Goal: Check status: Check status

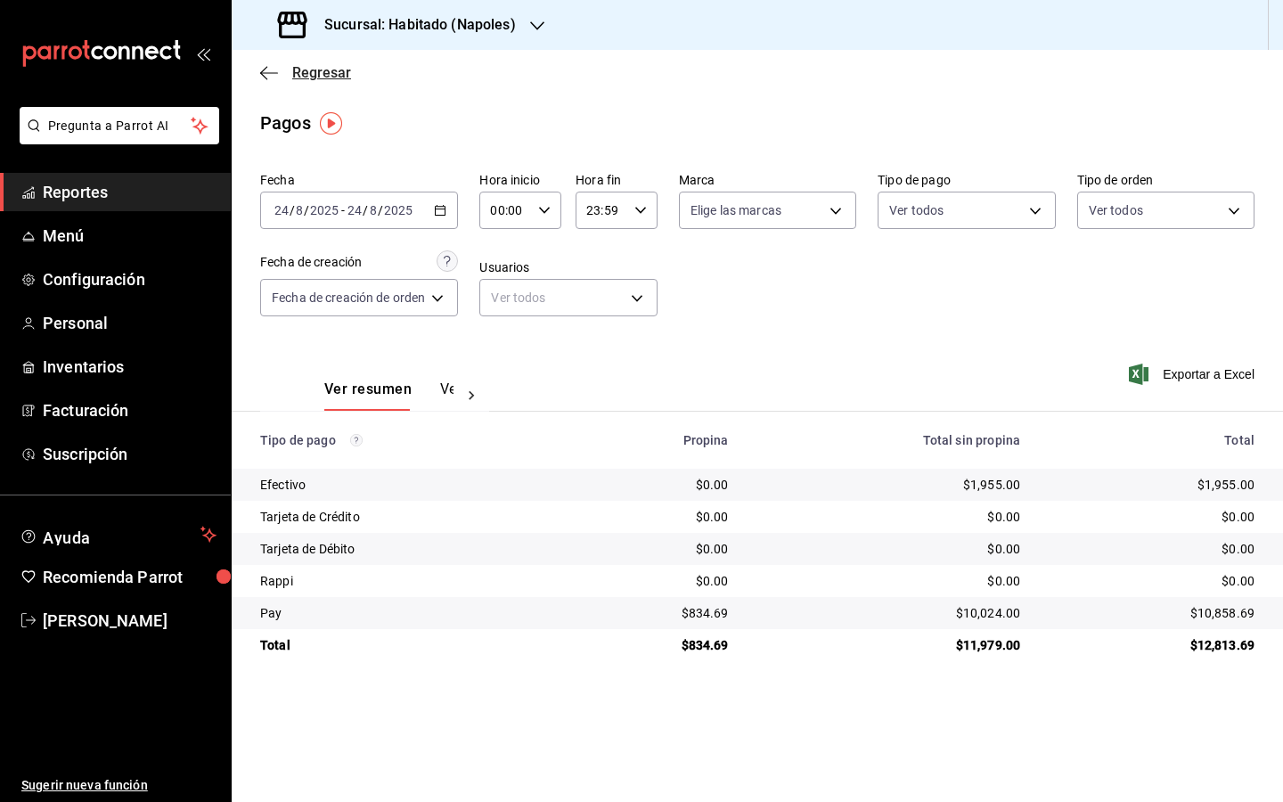
click at [270, 71] on icon "button" at bounding box center [269, 73] width 18 height 16
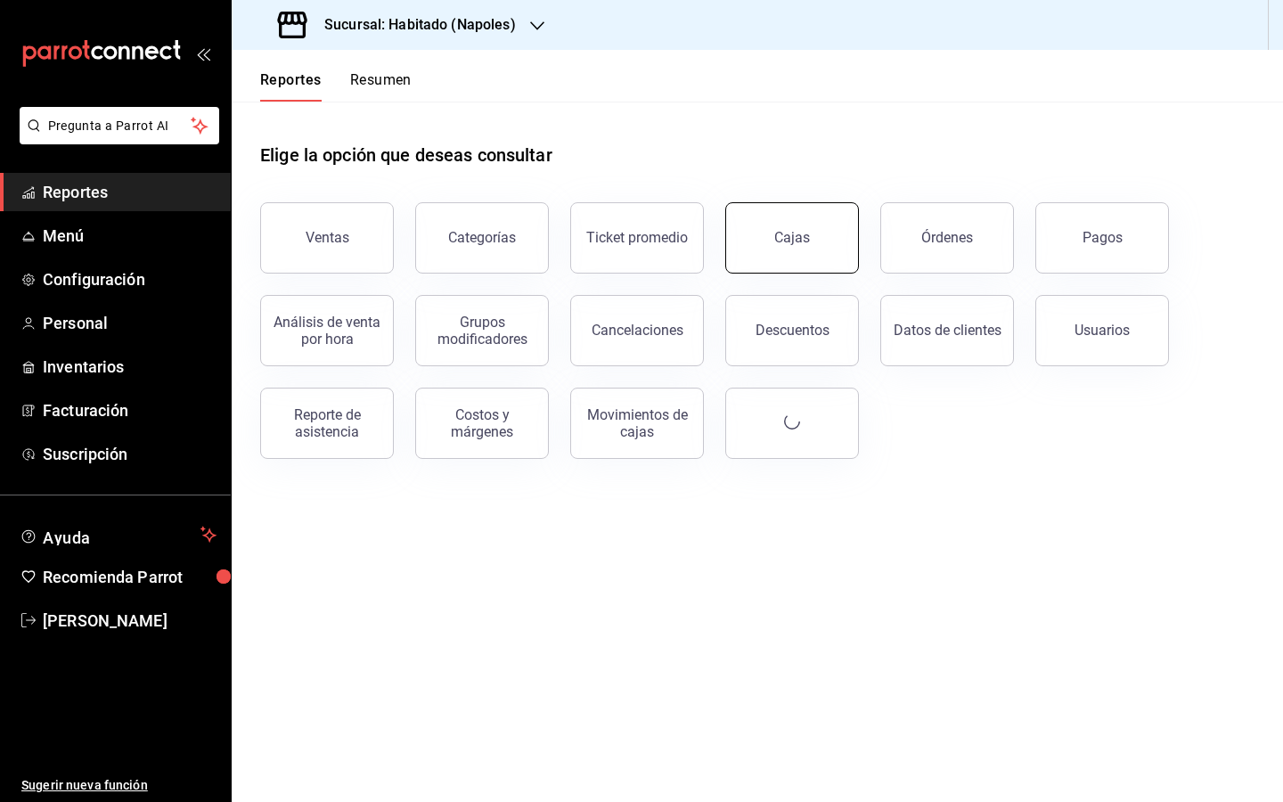
click at [796, 222] on button "Cajas" at bounding box center [792, 237] width 134 height 71
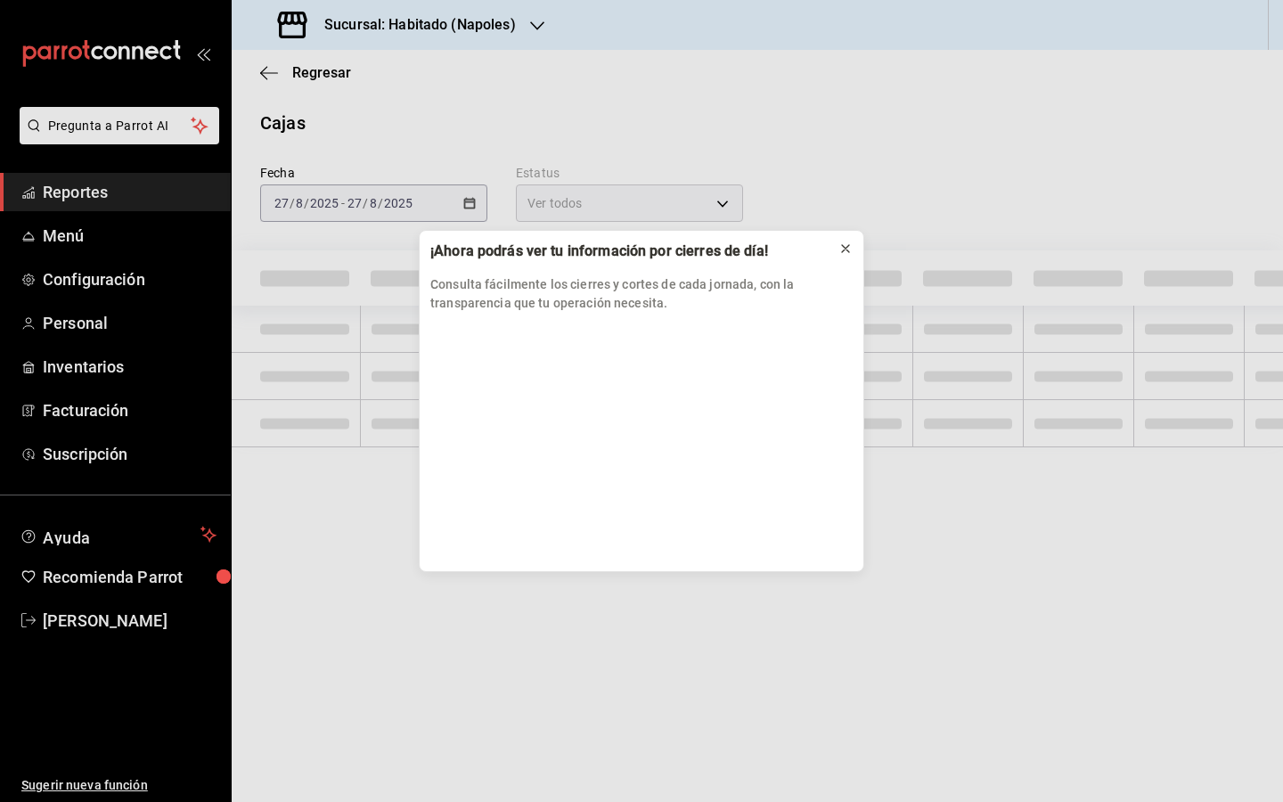
click at [853, 248] on button at bounding box center [845, 248] width 29 height 29
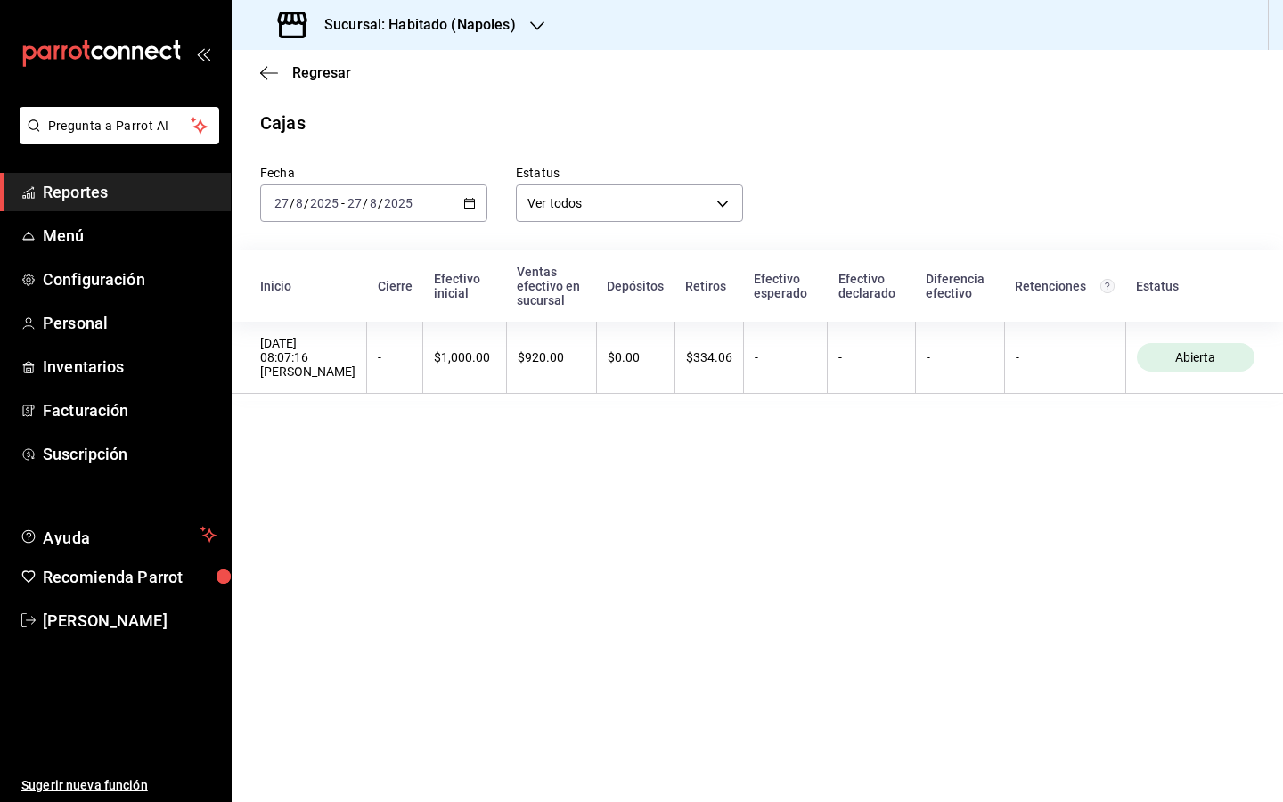
click at [479, 209] on div "[DATE] [DATE] - [DATE] [DATE]" at bounding box center [373, 202] width 227 height 37
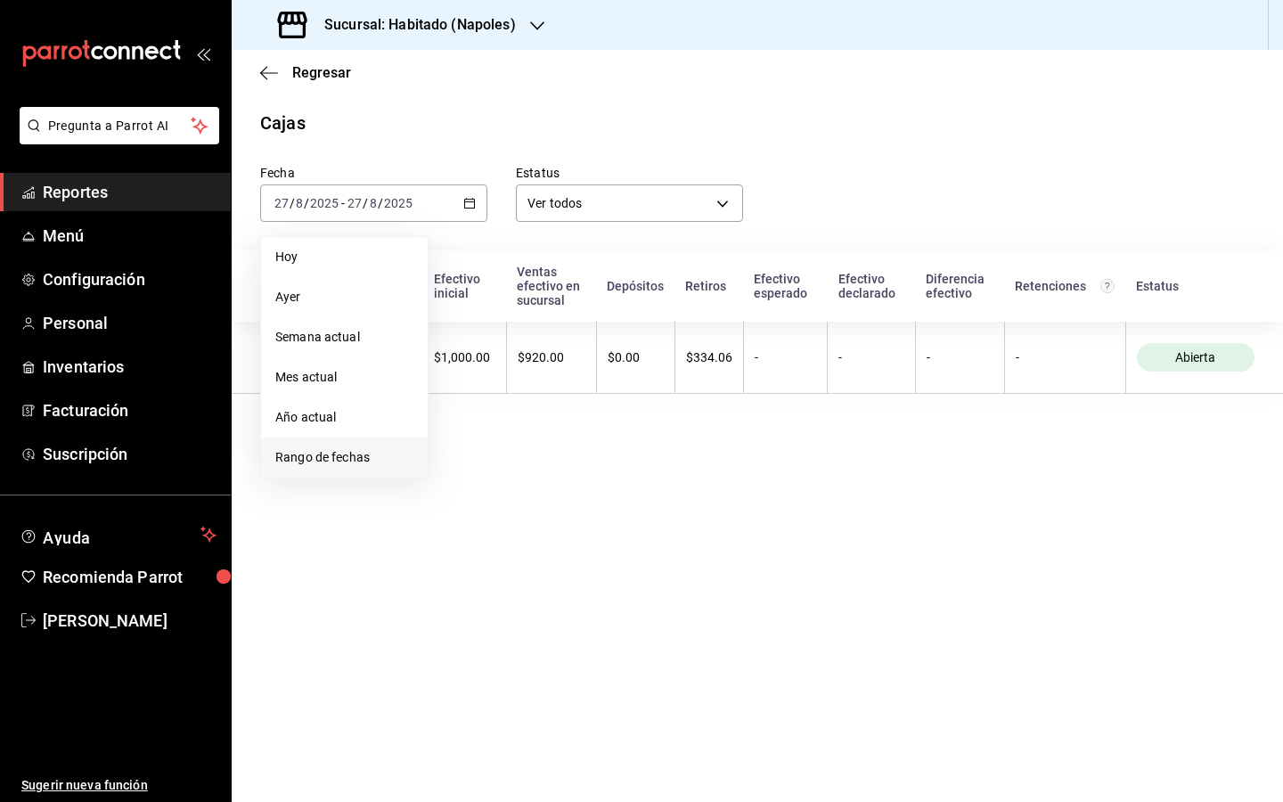
click at [332, 466] on span "Rango de fechas" at bounding box center [344, 457] width 138 height 19
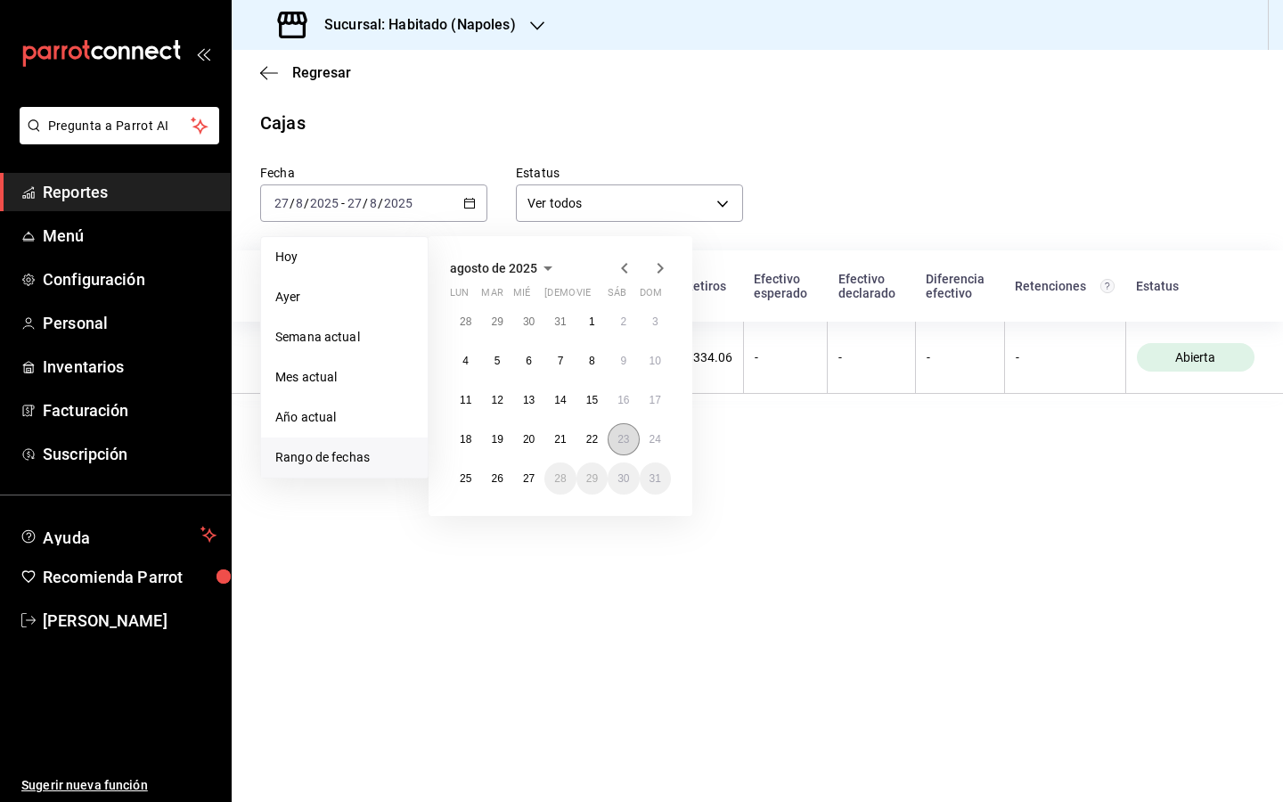
click at [624, 439] on abbr "23" at bounding box center [623, 439] width 12 height 12
click at [463, 486] on button "25" at bounding box center [465, 478] width 31 height 32
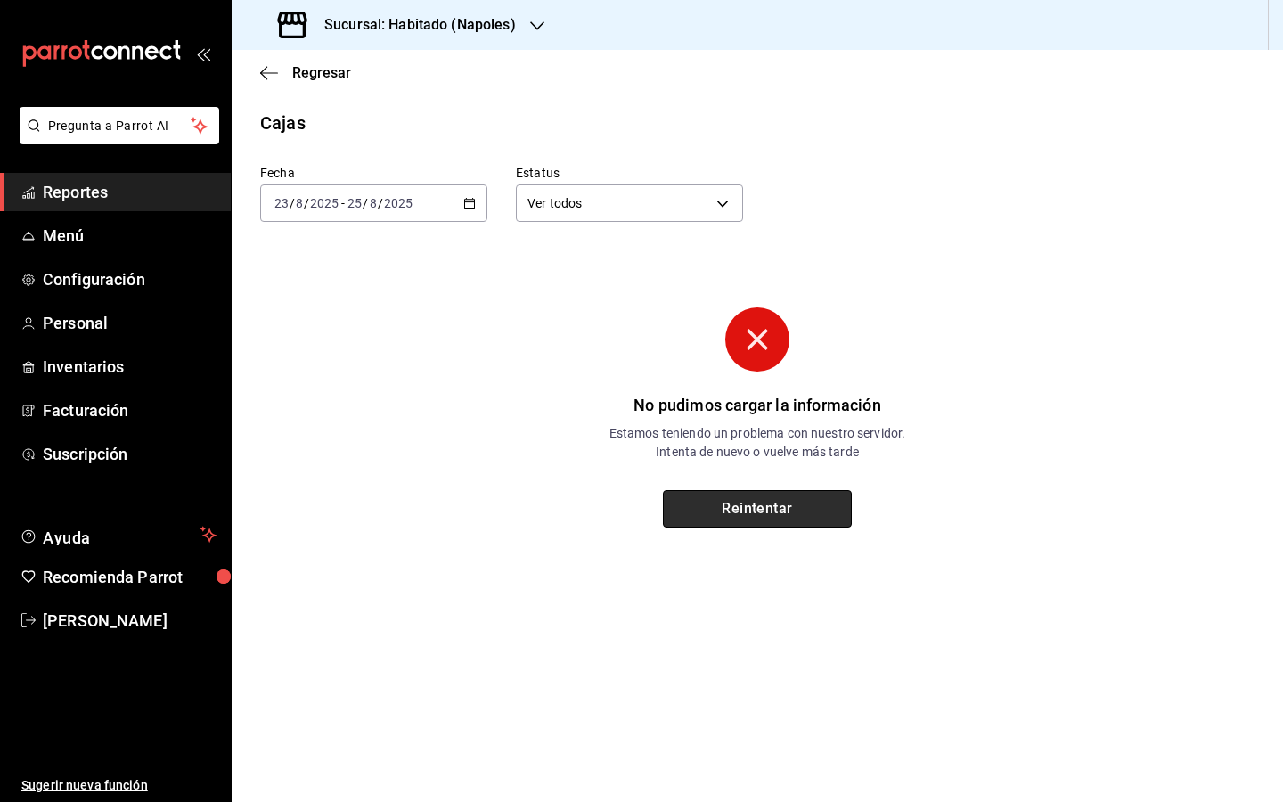
click at [761, 512] on button "Reintentar" at bounding box center [757, 508] width 189 height 37
